Goal: Transaction & Acquisition: Purchase product/service

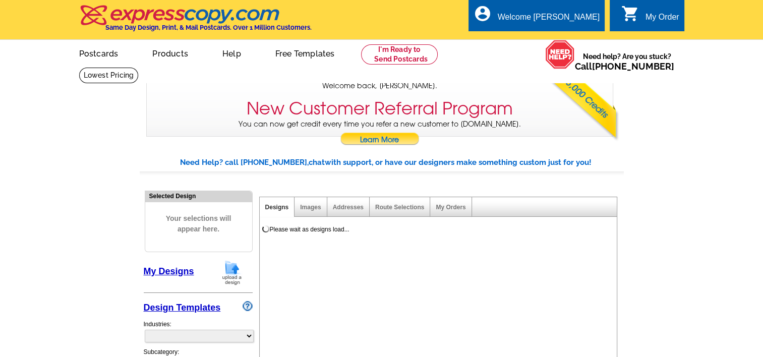
select select "785"
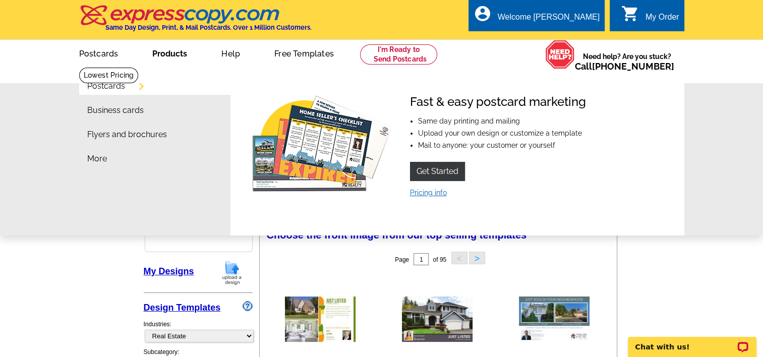
click at [422, 194] on link "Pricing info" at bounding box center [428, 193] width 37 height 8
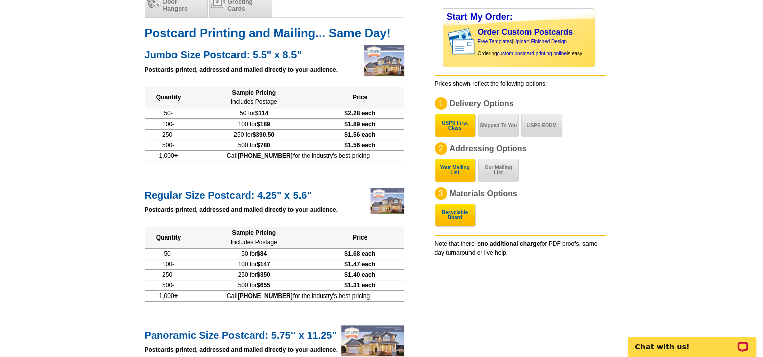
scroll to position [151, 0]
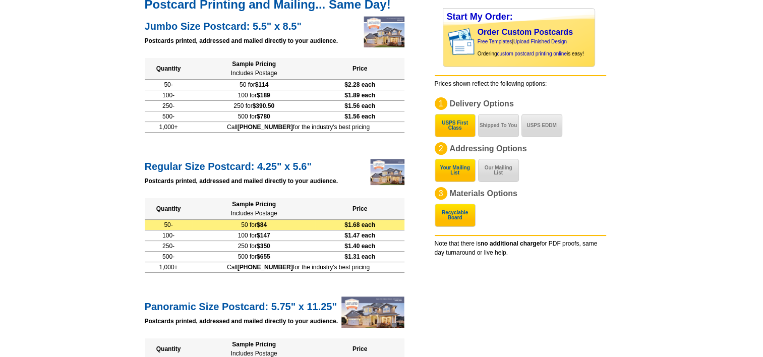
click at [264, 224] on td "50 for $84" at bounding box center [254, 224] width 123 height 11
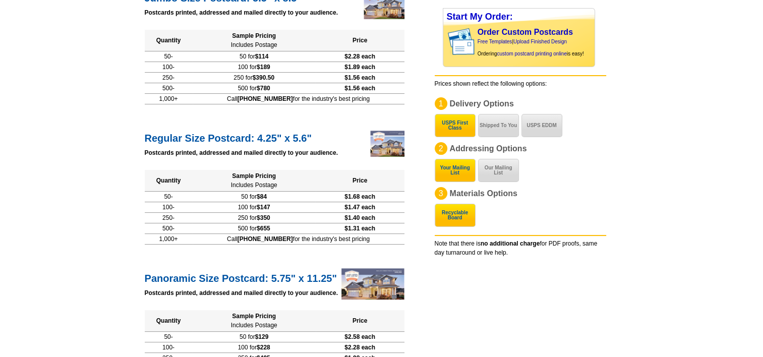
scroll to position [202, 0]
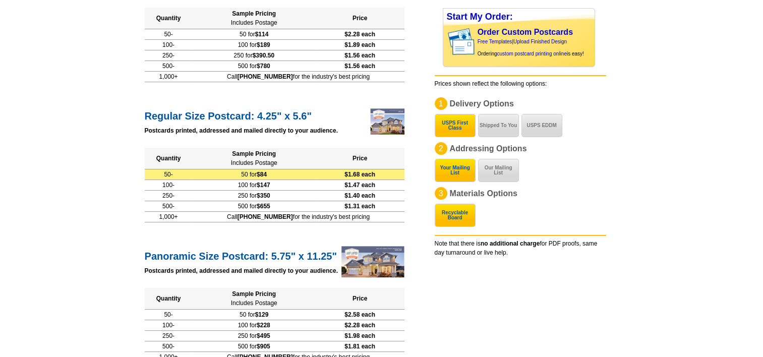
click at [258, 175] on td "50 for $84" at bounding box center [254, 174] width 123 height 11
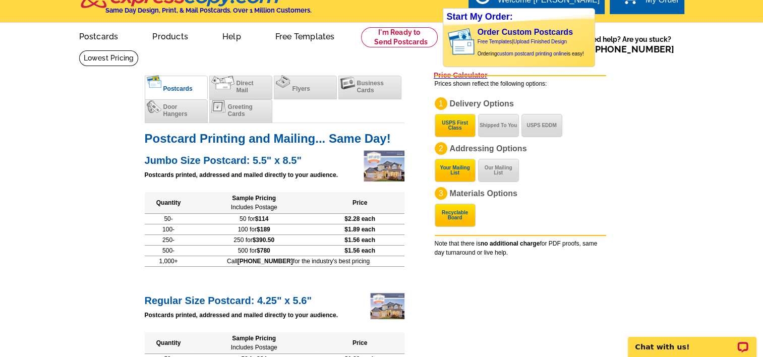
scroll to position [0, 0]
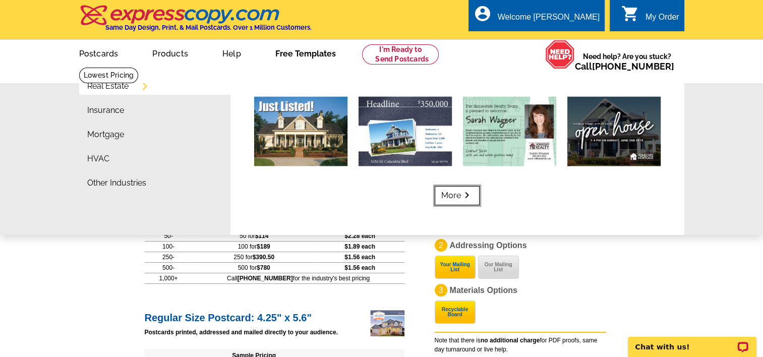
click at [451, 193] on link "More keyboard_arrow_right" at bounding box center [457, 195] width 45 height 19
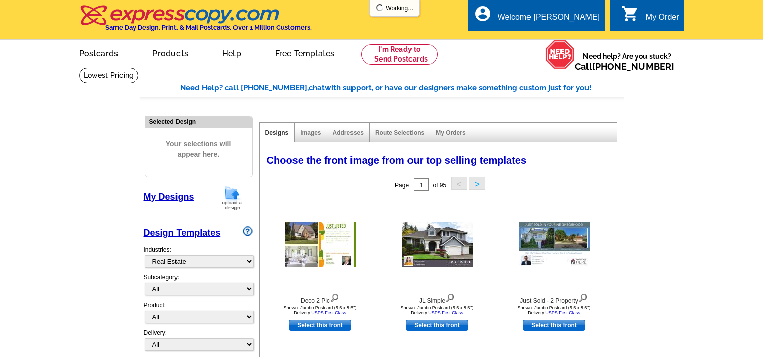
select select "785"
click at [189, 291] on select "All RE/MAX® Referrals [PERSON_NAME]® Berkshire Hathaway Home Services Century 2…" at bounding box center [199, 289] width 109 height 13
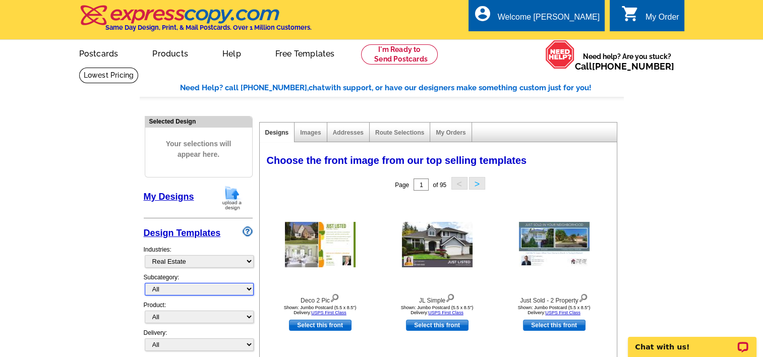
select select "789"
click at [145, 283] on select "All RE/MAX® Referrals [PERSON_NAME]® Berkshire Hathaway Home Services Century 2…" at bounding box center [199, 289] width 109 height 13
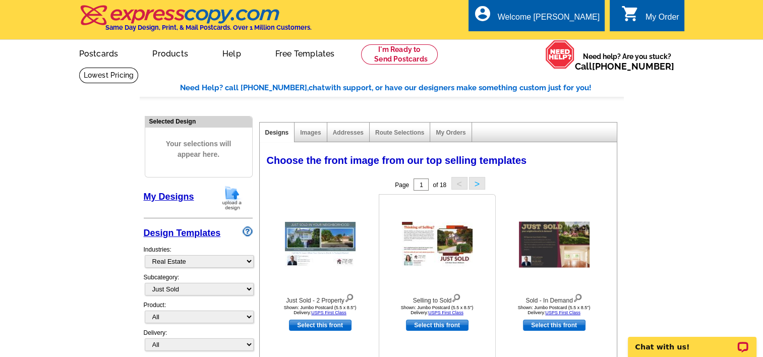
click at [422, 238] on img at bounding box center [437, 244] width 71 height 45
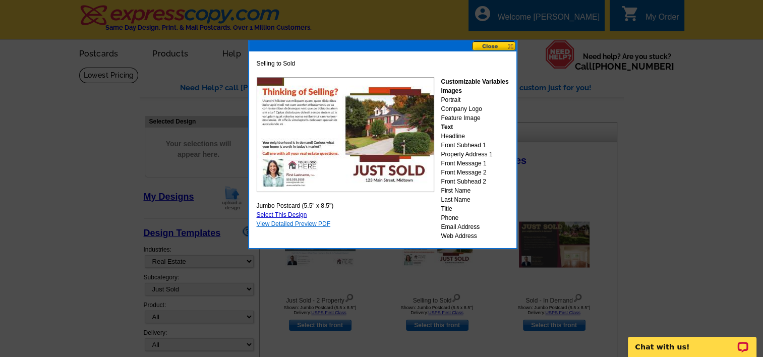
click at [318, 223] on link "View Detailed Preview PDF" at bounding box center [294, 223] width 74 height 7
click at [492, 44] on button at bounding box center [494, 46] width 44 height 10
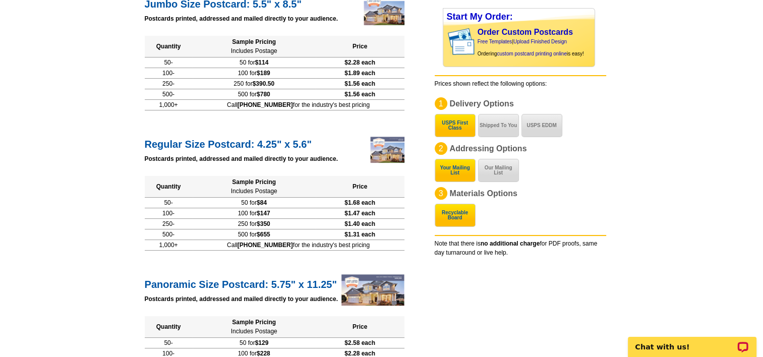
scroll to position [151, 0]
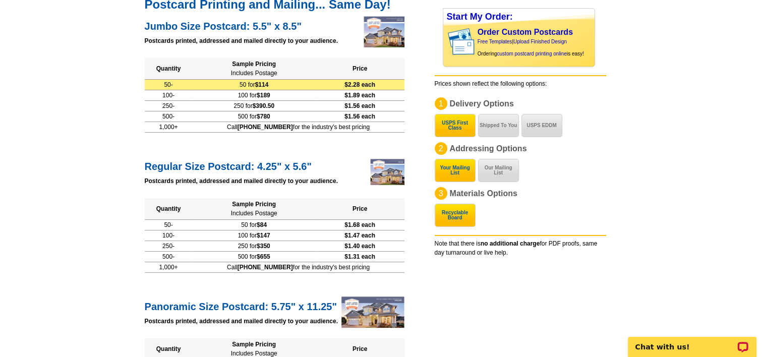
click at [240, 84] on td "50 for $114" at bounding box center [254, 84] width 123 height 11
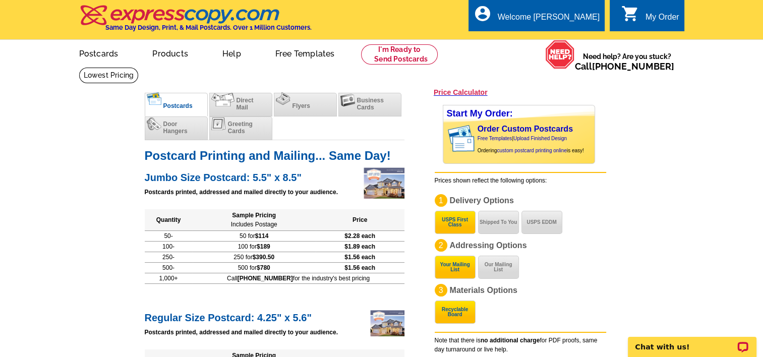
scroll to position [0, 0]
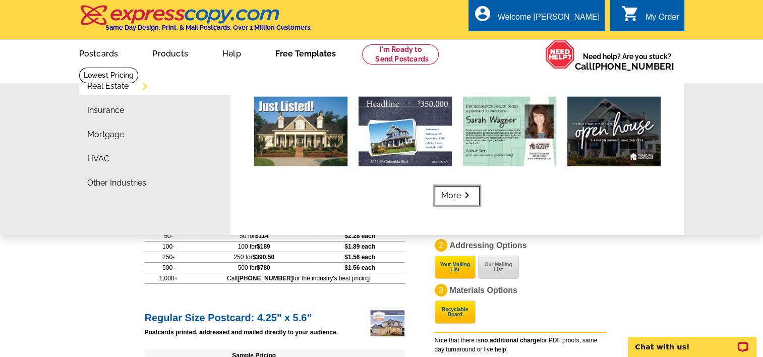
click at [456, 195] on link "More keyboard_arrow_right" at bounding box center [457, 195] width 45 height 19
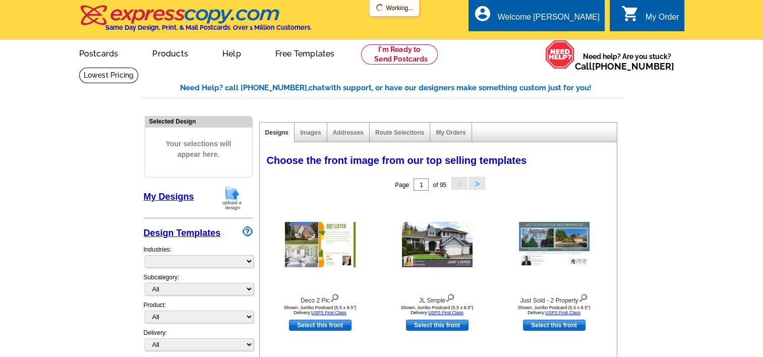
select select "785"
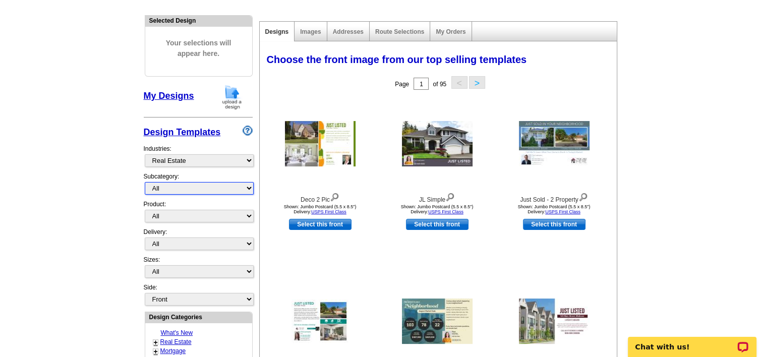
click at [183, 183] on select "All RE/MAX® Referrals Keller Williams® Berkshire Hathaway Home Services Century…" at bounding box center [199, 188] width 109 height 13
select select "789"
click at [145, 182] on select "All RE/MAX® Referrals Keller Williams® Berkshire Hathaway Home Services Century…" at bounding box center [199, 188] width 109 height 13
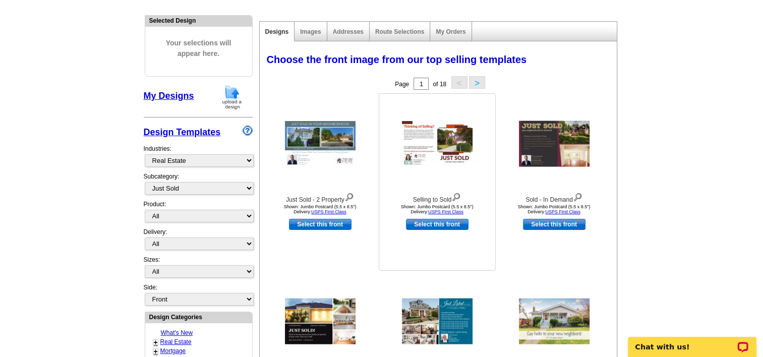
click at [431, 225] on link "Select this front" at bounding box center [437, 224] width 63 height 11
select select "2"
select select "back"
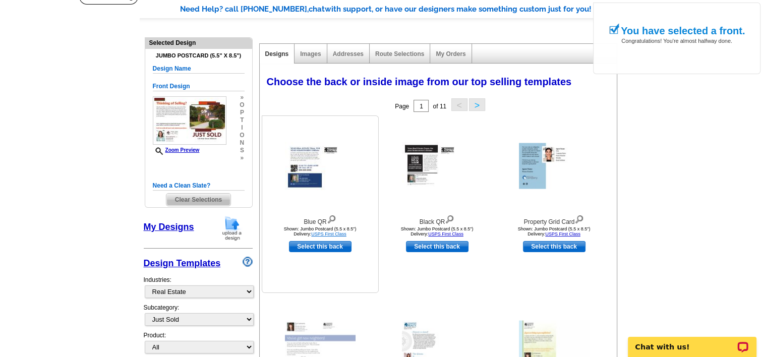
scroll to position [101, 0]
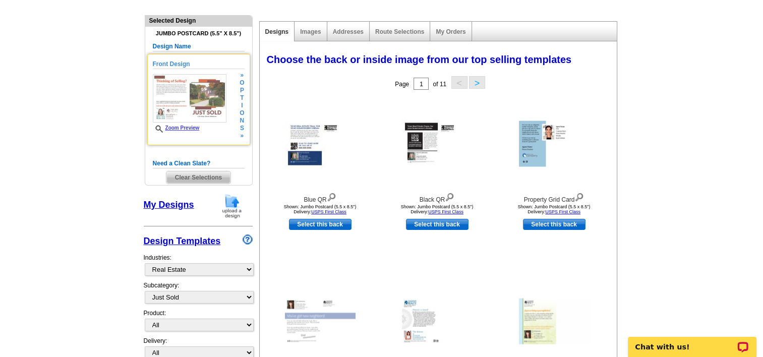
click at [204, 105] on img at bounding box center [190, 98] width 74 height 48
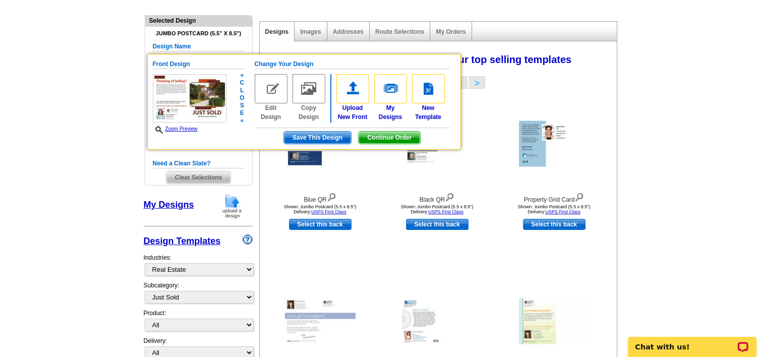
click at [274, 98] on img at bounding box center [271, 88] width 33 height 29
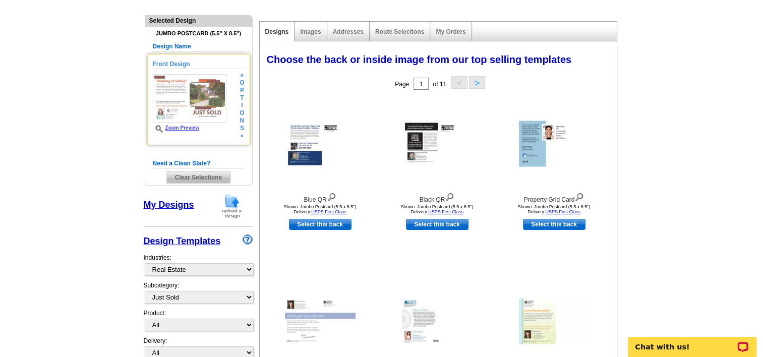
click at [210, 96] on img at bounding box center [190, 98] width 74 height 48
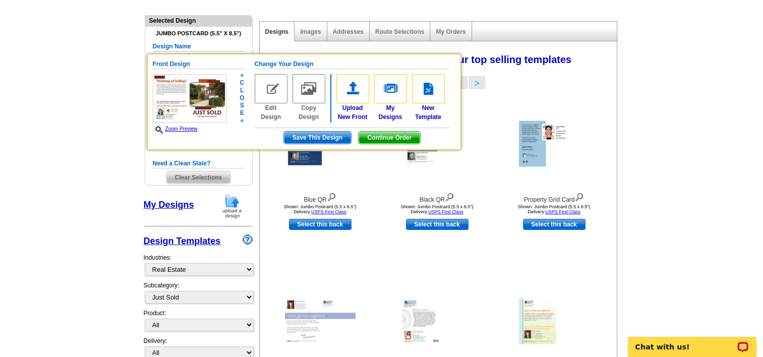
click at [376, 135] on span "Continue Order" at bounding box center [390, 138] width 62 height 12
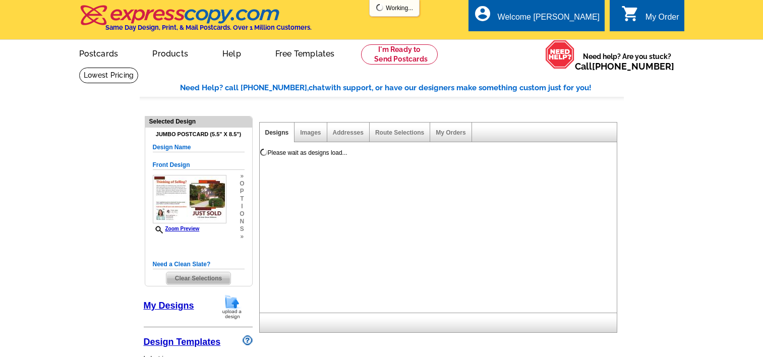
select select "1"
select select "2"
select select "back"
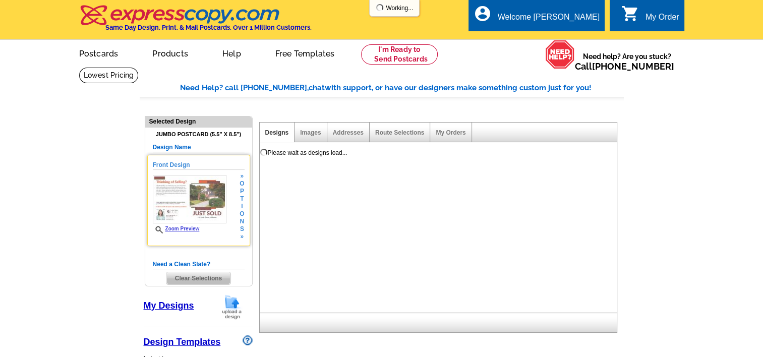
select select "785"
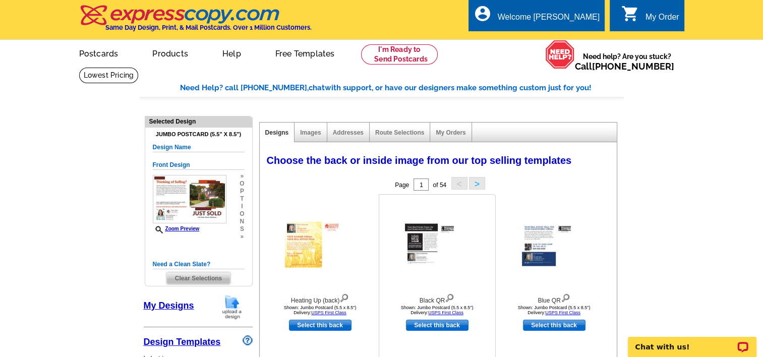
click at [430, 251] on img at bounding box center [437, 245] width 71 height 48
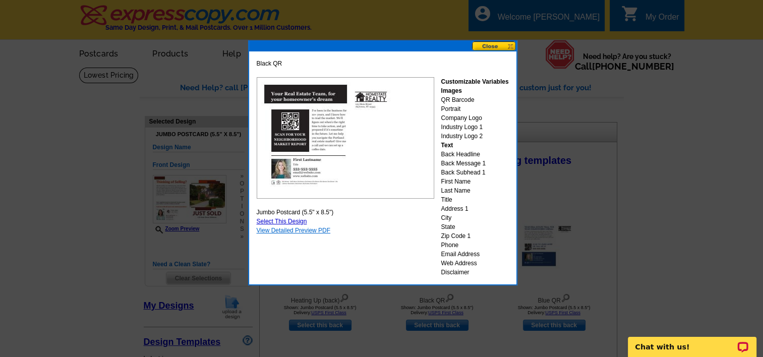
click at [315, 229] on link "View Detailed Preview PDF" at bounding box center [294, 230] width 74 height 7
